Goal: Obtain resource: Download file/media

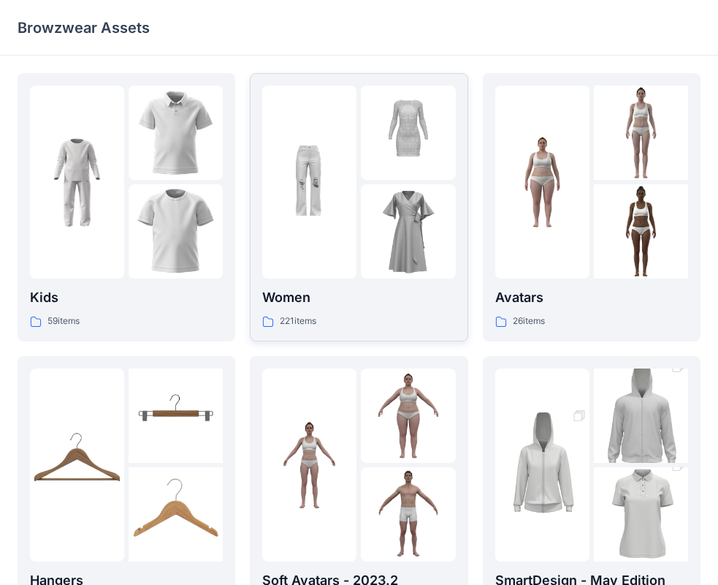
click at [344, 286] on div "Women 221 items" at bounding box center [358, 206] width 193 height 243
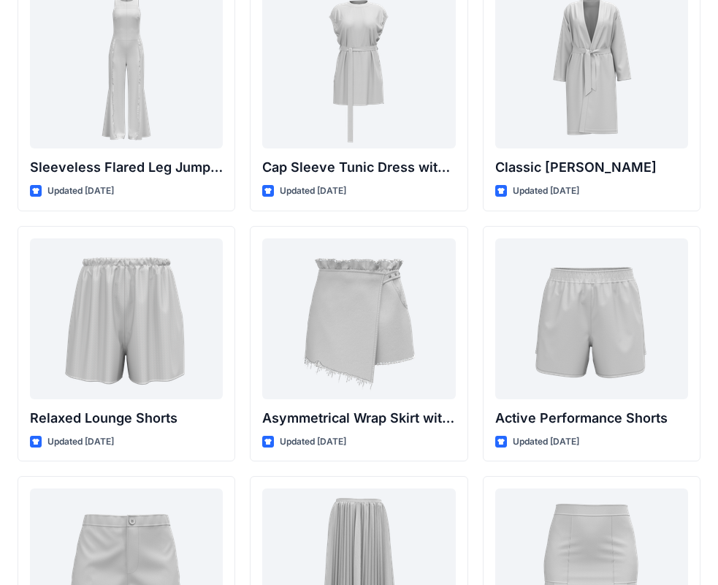
scroll to position [3498, 0]
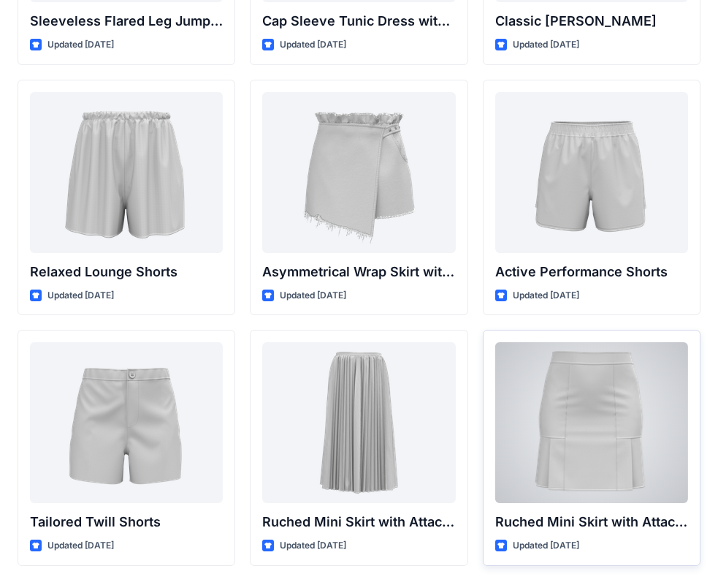
click at [601, 389] on div at bounding box center [591, 422] width 193 height 161
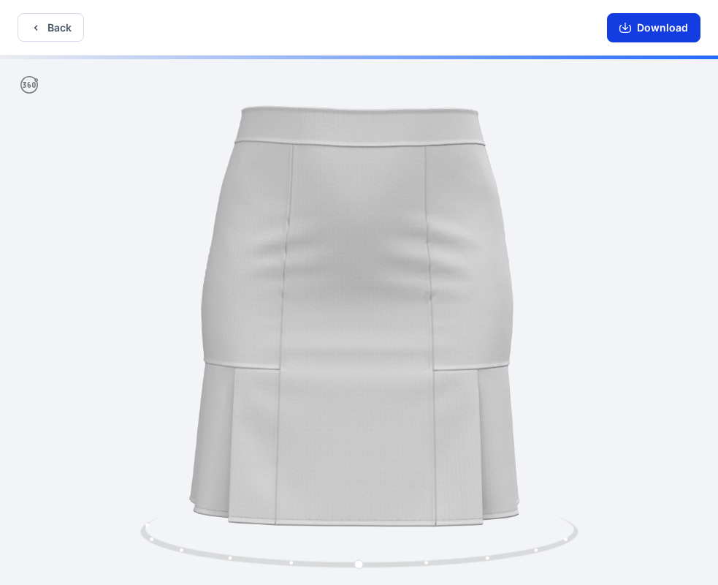
click at [663, 34] on button "Download" at bounding box center [654, 27] width 94 height 29
click at [68, 18] on button "Back" at bounding box center [51, 27] width 66 height 28
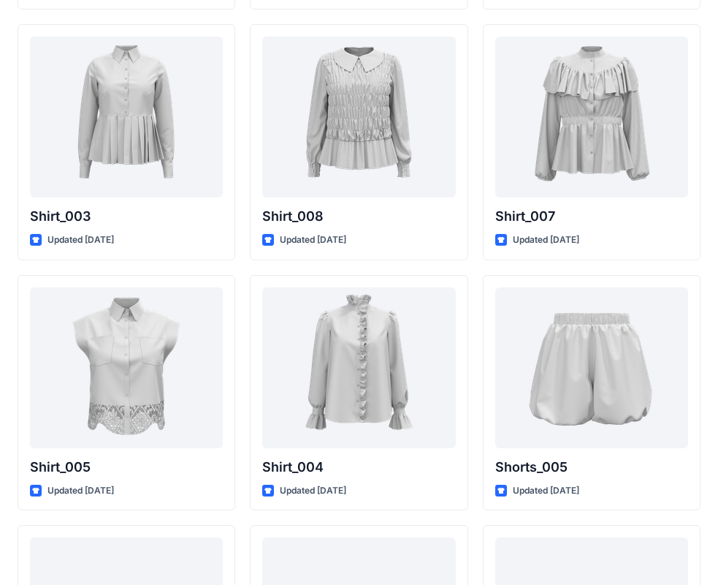
scroll to position [6771, 0]
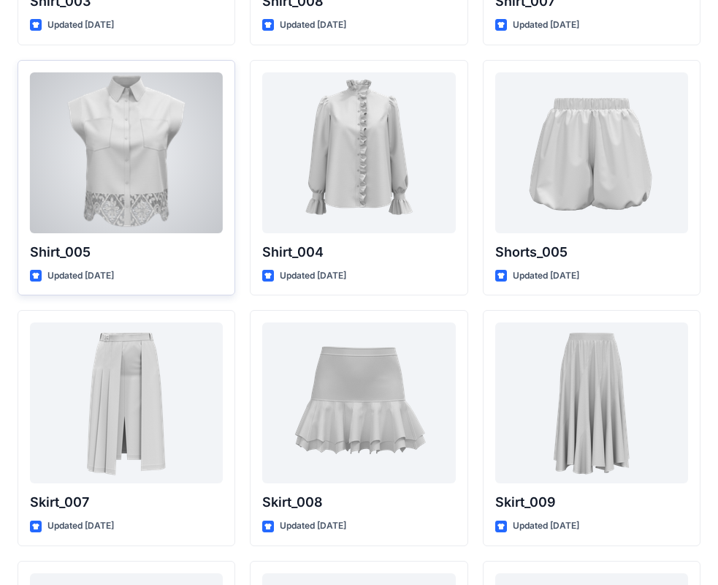
click at [94, 151] on div at bounding box center [126, 152] width 193 height 161
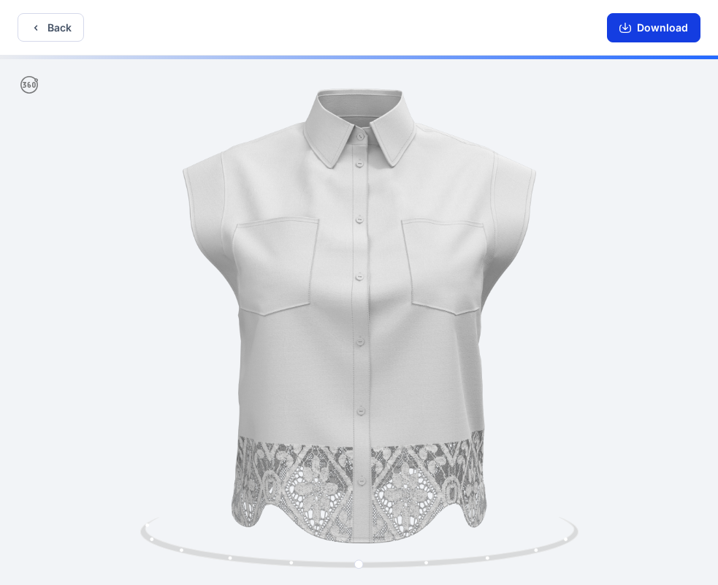
click at [627, 27] on icon "button" at bounding box center [626, 26] width 6 height 7
click at [51, 23] on button "Back" at bounding box center [51, 27] width 66 height 28
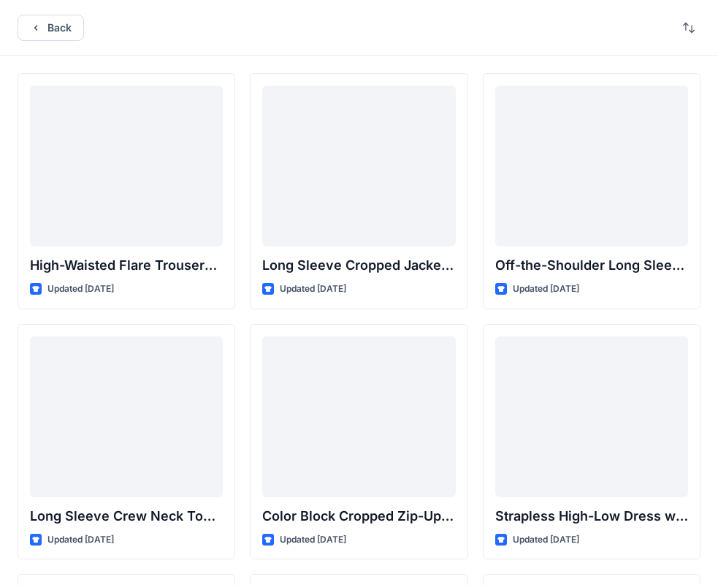
scroll to position [6771, 0]
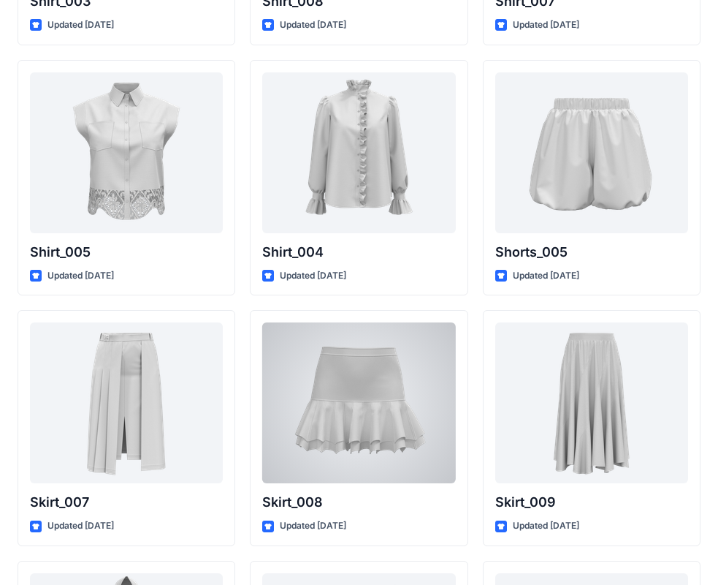
click at [411, 348] on div at bounding box center [358, 402] width 193 height 161
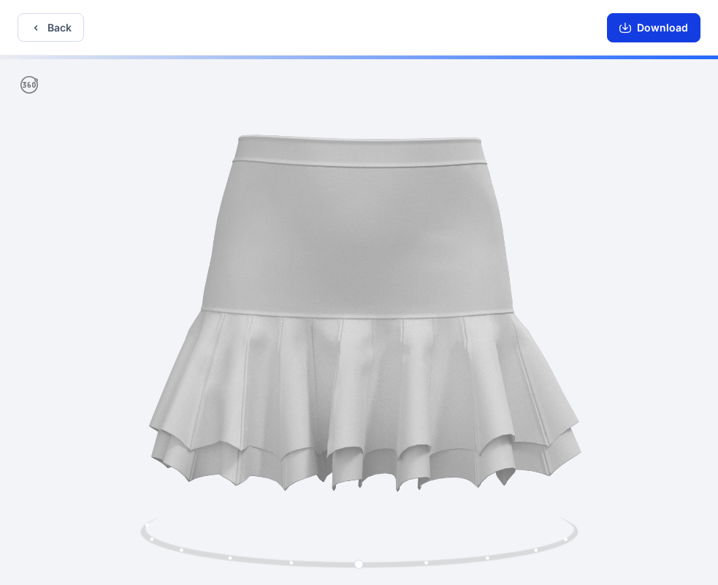
click at [666, 20] on button "Download" at bounding box center [654, 27] width 94 height 29
click at [36, 28] on icon "button" at bounding box center [35, 27] width 3 height 5
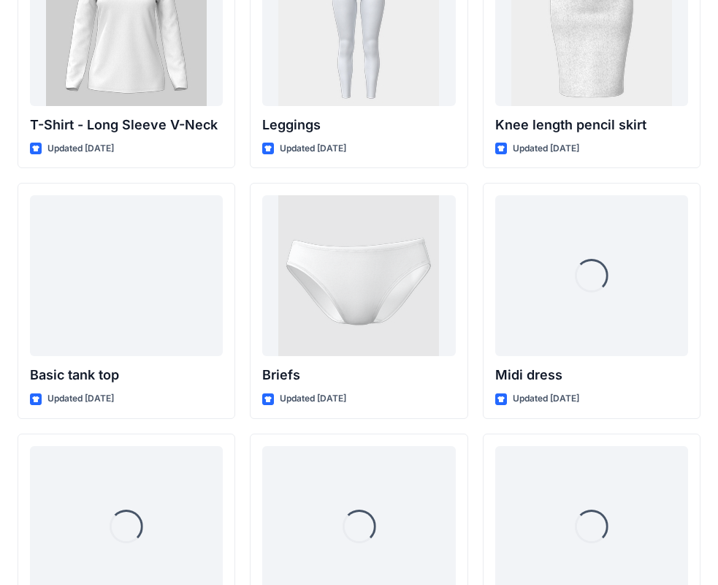
scroll to position [11923, 0]
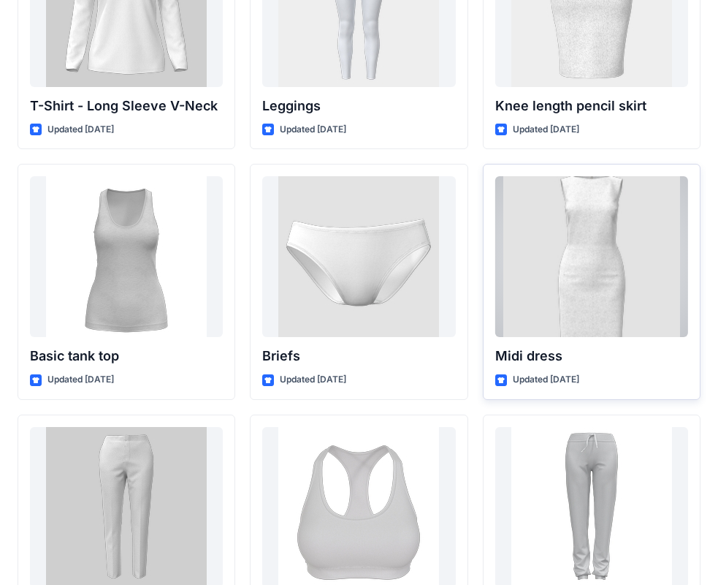
click at [618, 311] on div at bounding box center [591, 256] width 193 height 161
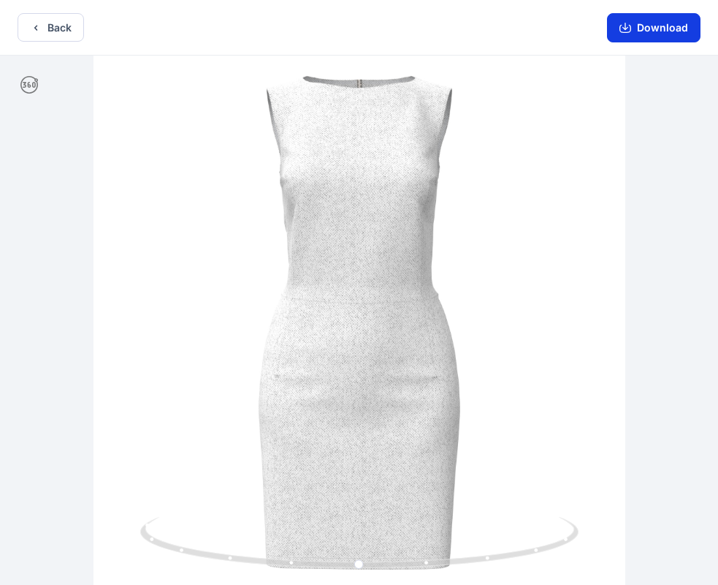
click at [682, 28] on button "Download" at bounding box center [654, 27] width 94 height 29
